Goal: Transaction & Acquisition: Purchase product/service

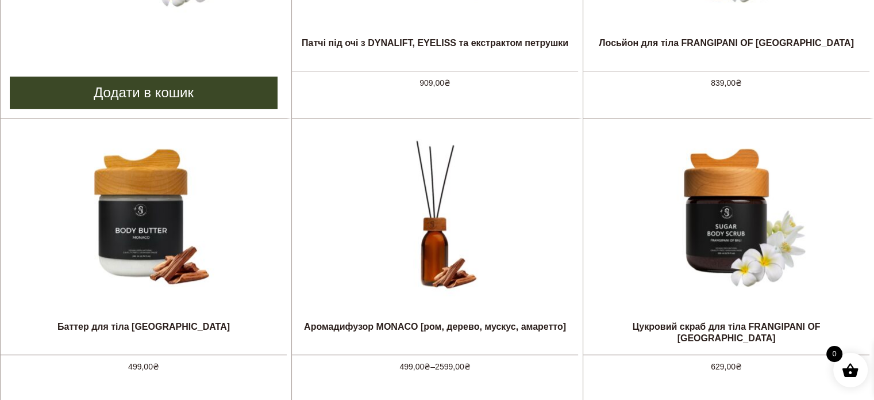
scroll to position [690, 0]
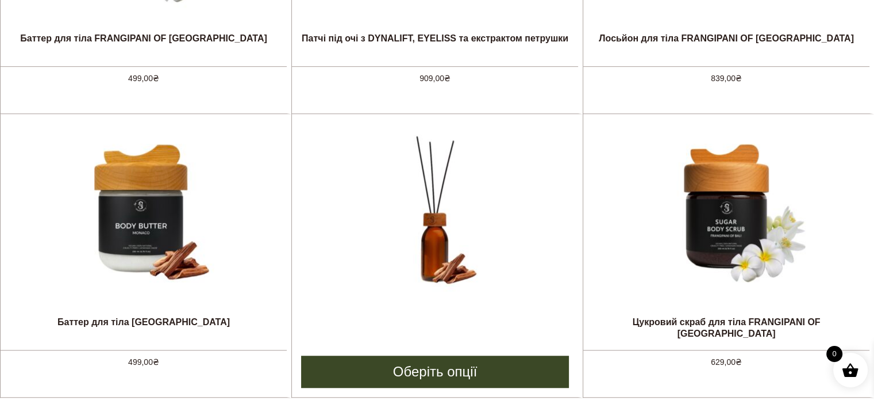
click at [394, 231] on img at bounding box center [435, 211] width 172 height 172
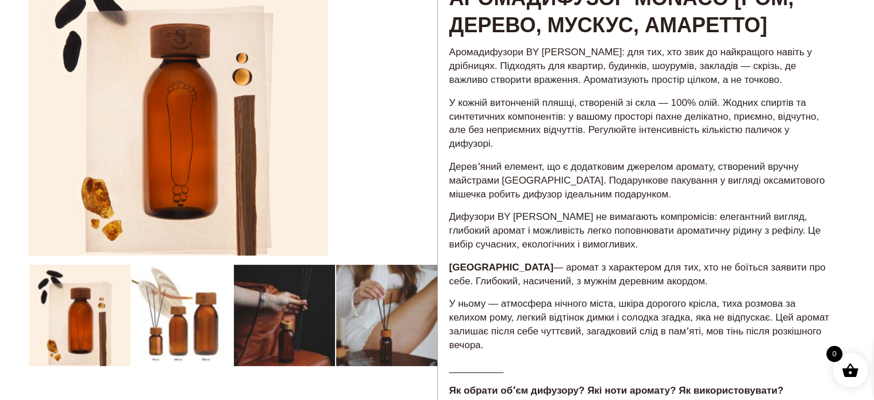
scroll to position [287, 0]
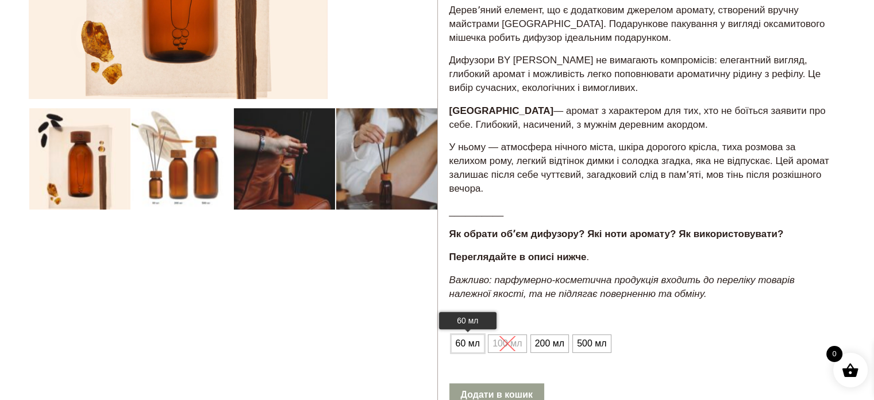
click at [462, 340] on span "60 мл" at bounding box center [468, 343] width 30 height 18
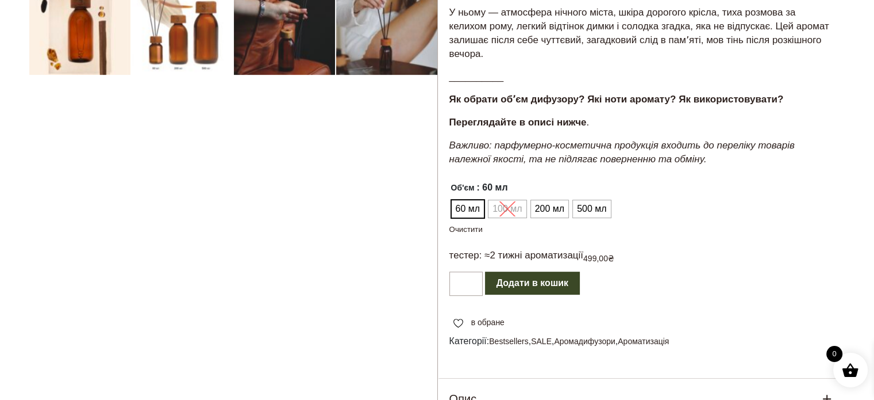
scroll to position [317, 0]
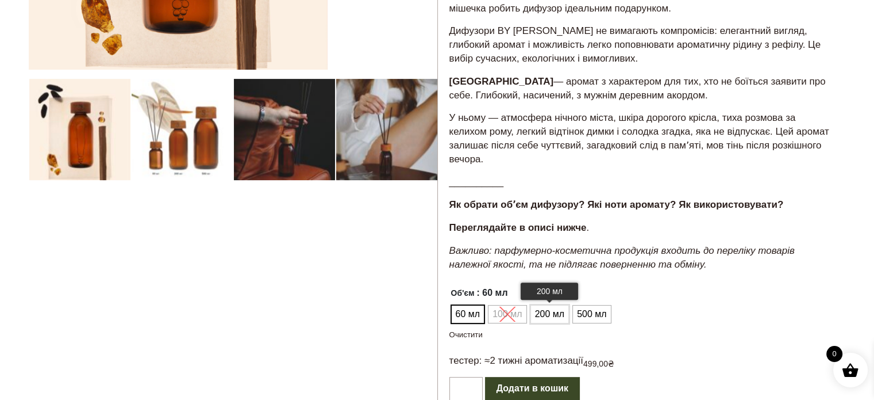
click at [553, 310] on span "200 мл" at bounding box center [549, 314] width 35 height 18
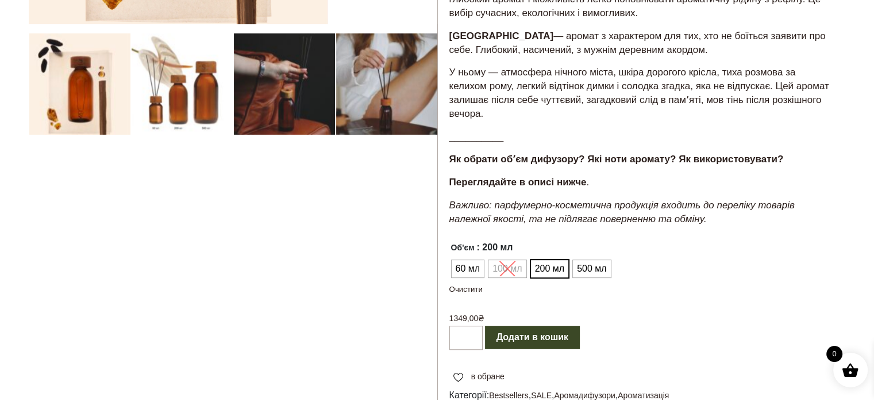
scroll to position [460, 0]
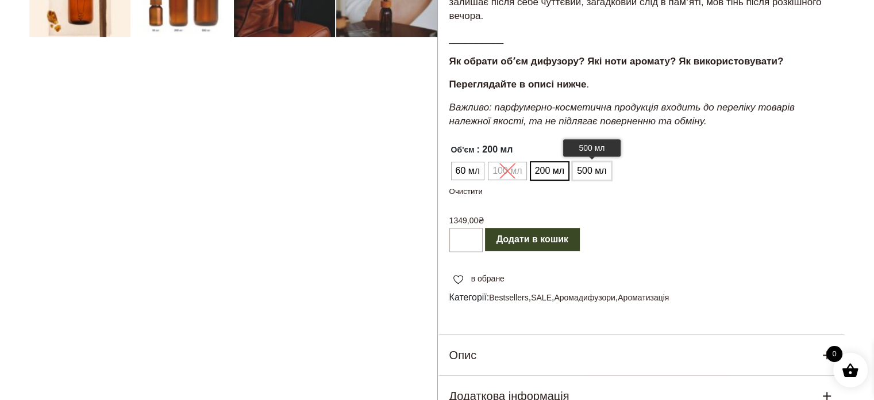
click at [581, 170] on span "500 мл" at bounding box center [591, 171] width 35 height 18
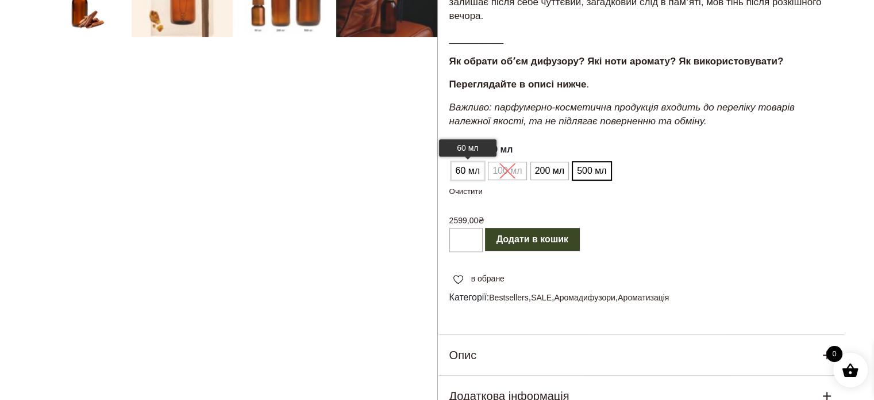
click at [472, 172] on span "60 мл" at bounding box center [468, 171] width 30 height 18
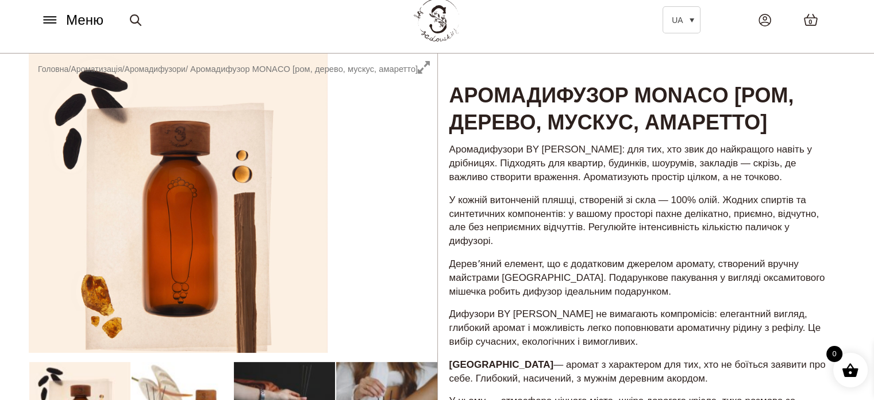
scroll to position [0, 0]
